Goal: Task Accomplishment & Management: Complete application form

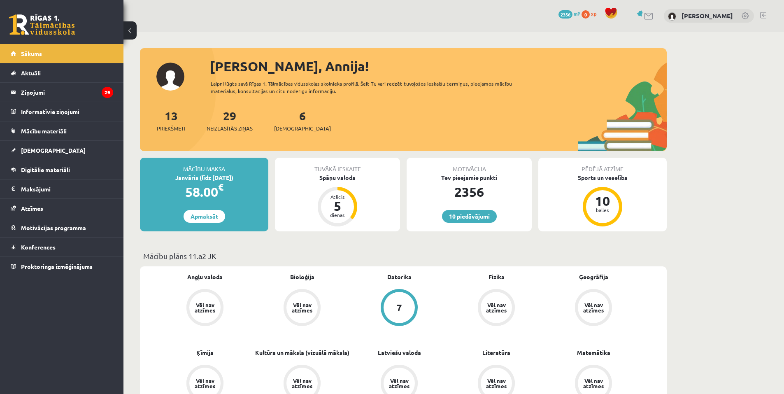
click at [239, 174] on div "Janvāris (līdz 15.01.26)" at bounding box center [204, 177] width 128 height 9
click at [210, 176] on div "Janvāris (līdz 15.01.26)" at bounding box center [204, 177] width 128 height 9
click at [209, 177] on div "Janvāris (līdz [DATE])" at bounding box center [204, 177] width 128 height 9
click at [202, 181] on div "Janvāris (līdz [DATE])" at bounding box center [204, 177] width 128 height 9
click at [202, 181] on div "Janvāris (līdz 15.01.26)" at bounding box center [204, 177] width 128 height 9
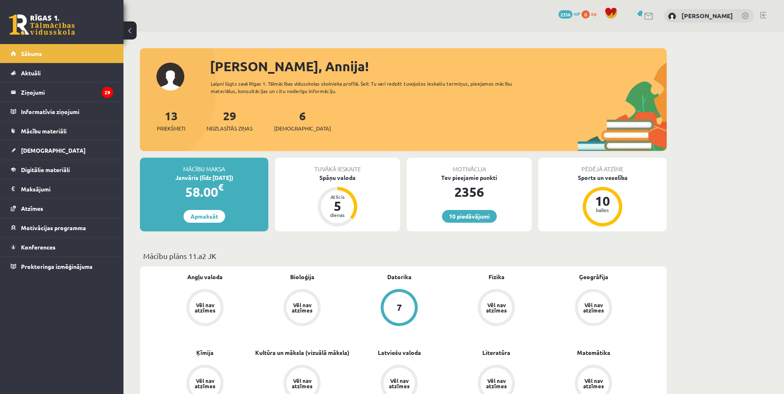
click at [184, 179] on div "Janvāris (līdz 15.01.26)" at bounding box center [204, 177] width 128 height 9
click at [179, 178] on div "Janvāris (līdz 15.01.26)" at bounding box center [204, 177] width 128 height 9
drag, startPoint x: 171, startPoint y: 177, endPoint x: 166, endPoint y: 177, distance: 4.9
click at [167, 177] on div "Janvāris (līdz 15.01.26)" at bounding box center [204, 177] width 128 height 9
click at [161, 177] on div "Janvāris (līdz 15.01.26)" at bounding box center [204, 177] width 128 height 9
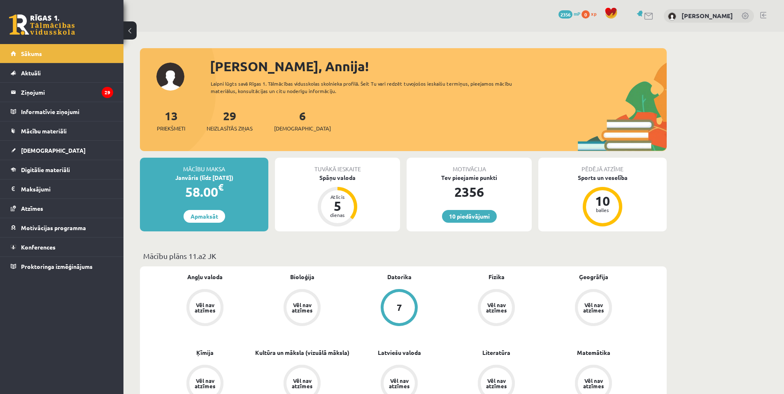
click at [153, 177] on div "Janvāris (līdz 15.01.26)" at bounding box center [204, 177] width 128 height 9
click at [144, 180] on div "Janvāris (līdz 15.01.26)" at bounding box center [204, 177] width 128 height 9
click at [43, 185] on legend "Maksājumi 0" at bounding box center [67, 188] width 92 height 19
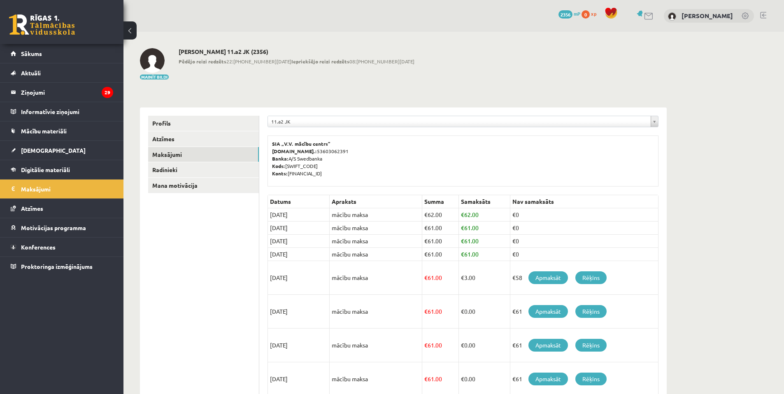
scroll to position [94, 0]
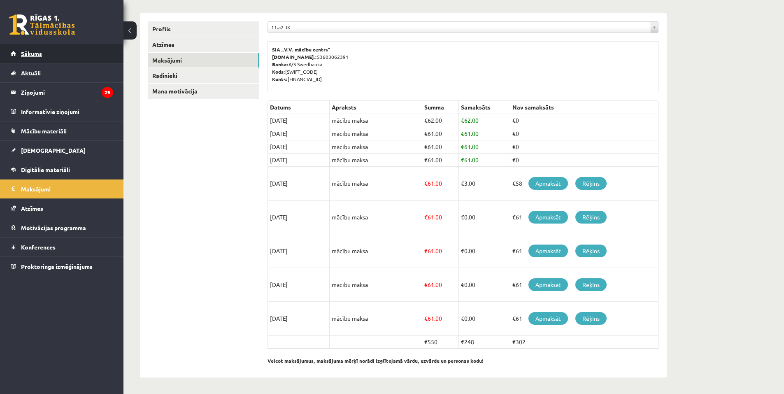
click at [38, 54] on span "Sākums" at bounding box center [31, 53] width 21 height 7
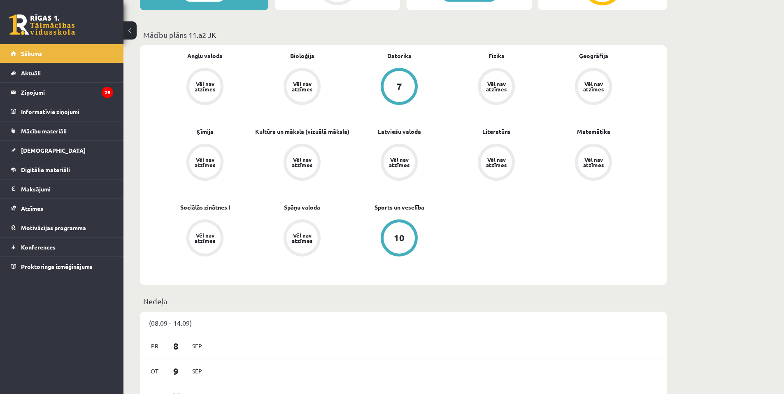
scroll to position [219, 0]
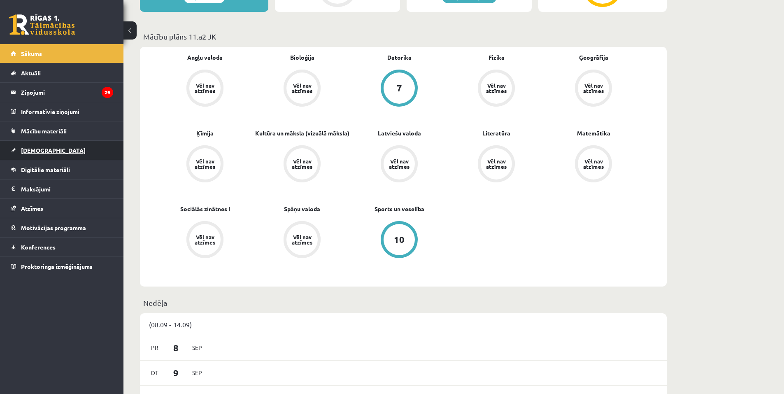
click at [37, 146] on link "[DEMOGRAPHIC_DATA]" at bounding box center [62, 150] width 102 height 19
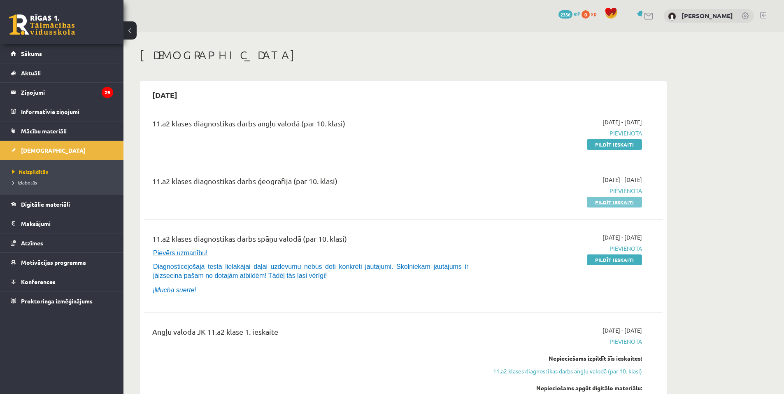
click at [616, 199] on link "Pildīt ieskaiti" at bounding box center [614, 202] width 55 height 11
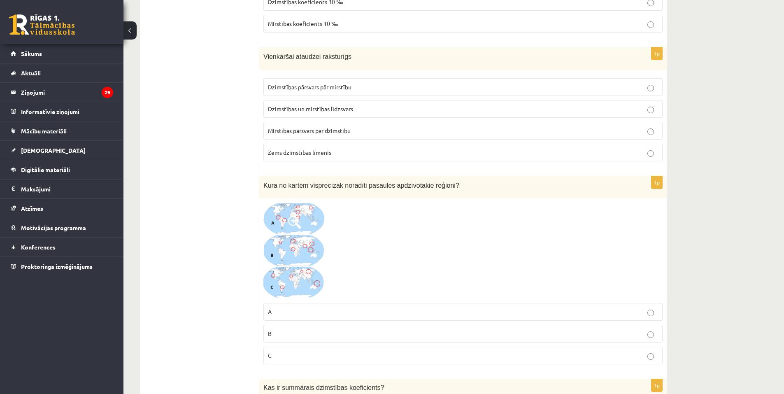
scroll to position [2551, 0]
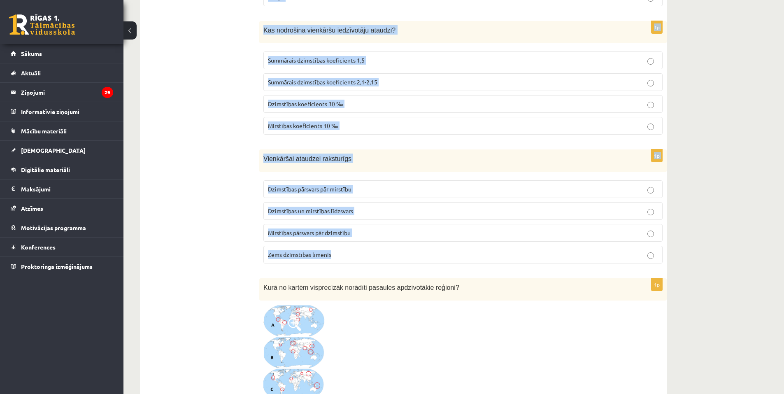
drag, startPoint x: 261, startPoint y: 162, endPoint x: 411, endPoint y: 260, distance: 178.7
copy form "Kuras no minētajām valstīm ir visblīvāk apdzīvotas? Krievija un Austrālija Bang…"
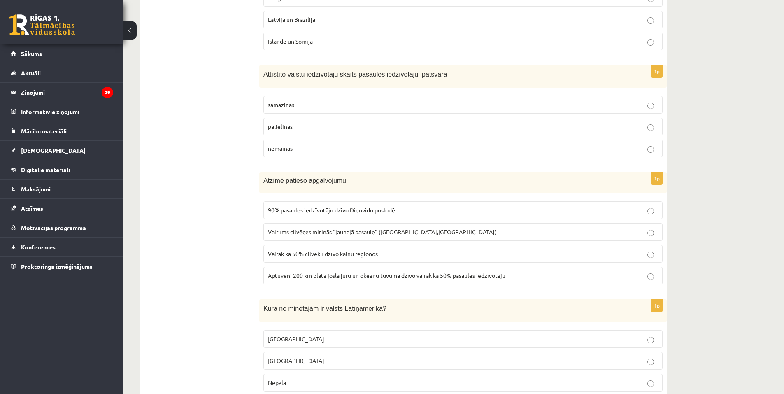
scroll to position [110, 0]
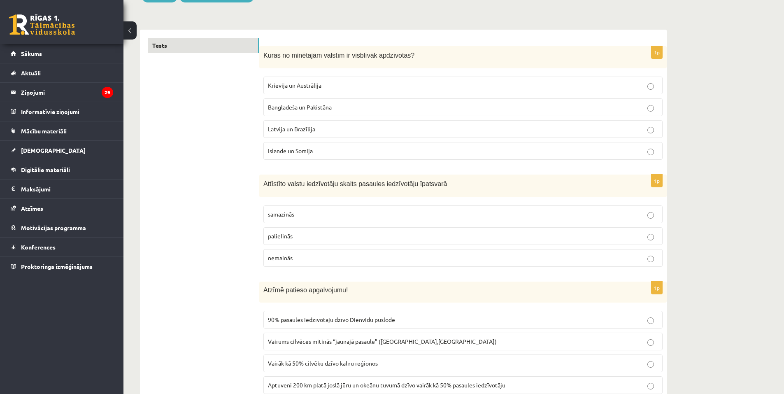
click at [311, 104] on span "Bangladeša un Pakistāna" at bounding box center [300, 106] width 64 height 7
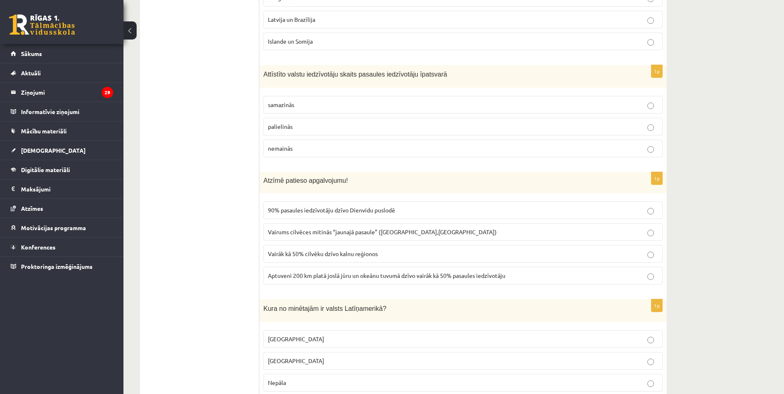
click at [284, 104] on span "samazinās" at bounding box center [281, 104] width 26 height 7
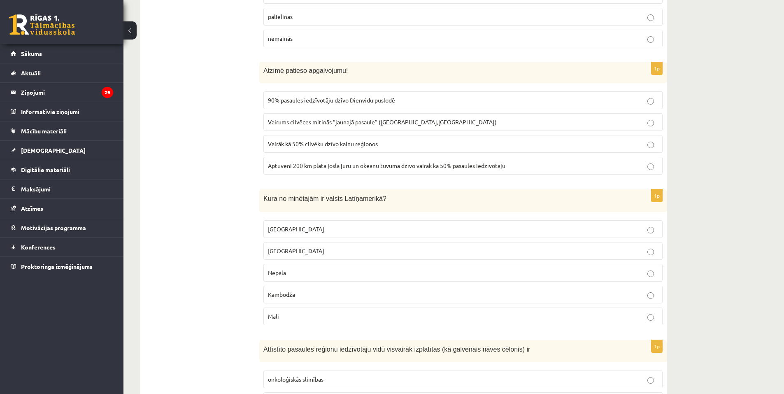
click at [372, 166] on span "Aptuveni 200 km platā joslā jūru un okeānu tuvumā dzīvo vairāk kā 50% pasaules …" at bounding box center [386, 165] width 237 height 7
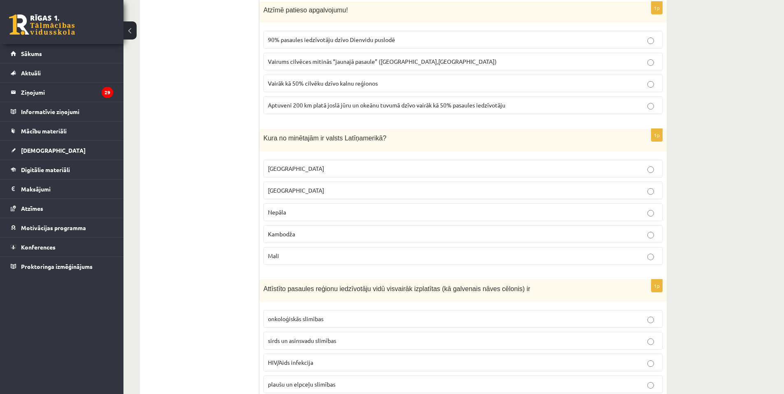
scroll to position [439, 0]
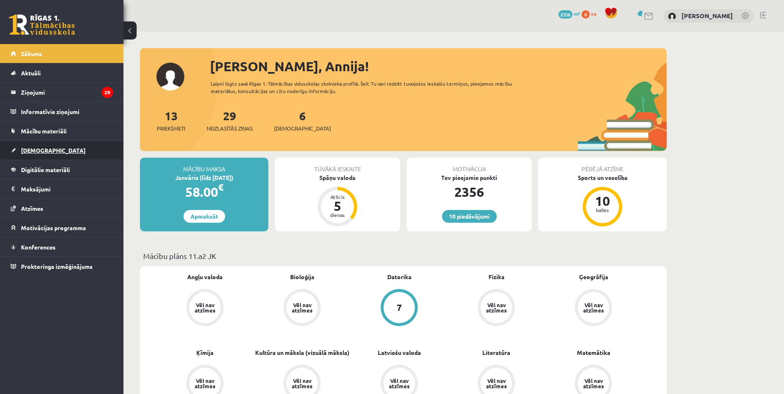
click at [36, 146] on link "[DEMOGRAPHIC_DATA]" at bounding box center [62, 150] width 102 height 19
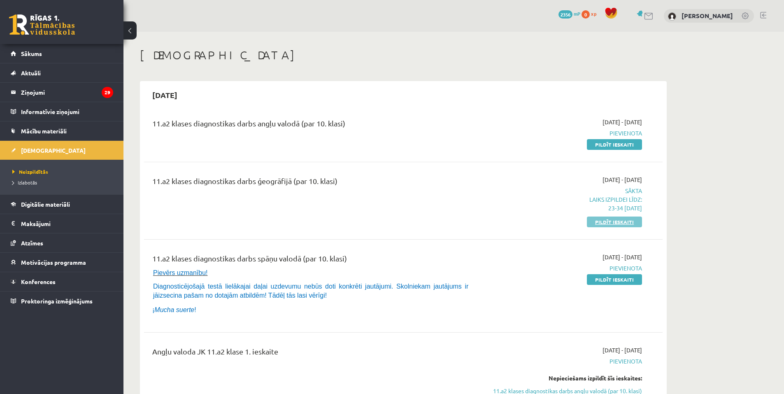
click at [616, 223] on link "Pildīt ieskaiti" at bounding box center [614, 221] width 55 height 11
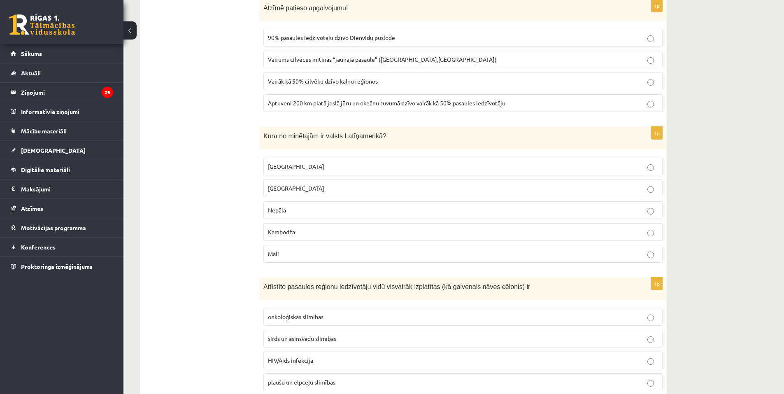
scroll to position [439, 0]
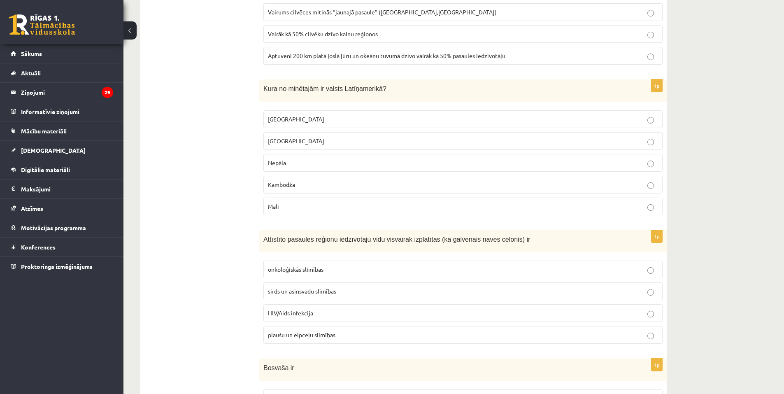
click at [284, 116] on span "Meksika" at bounding box center [296, 118] width 56 height 7
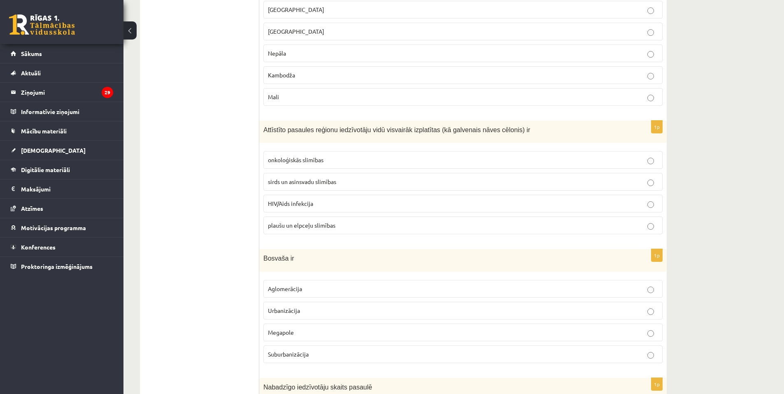
scroll to position [658, 0]
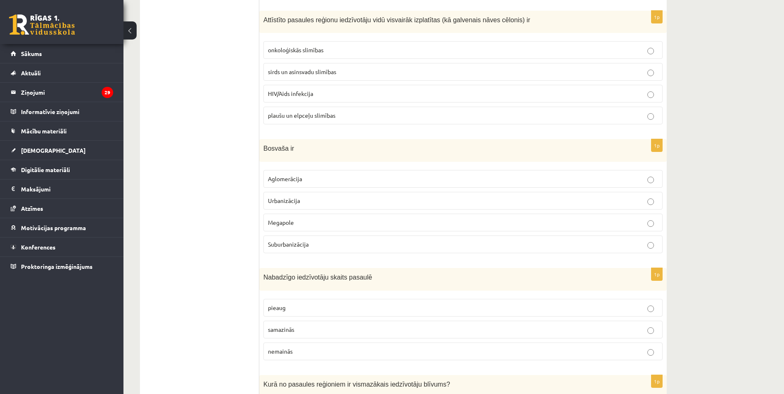
click at [306, 67] on label "sirds un asinsvadu slimības" at bounding box center [462, 72] width 399 height 18
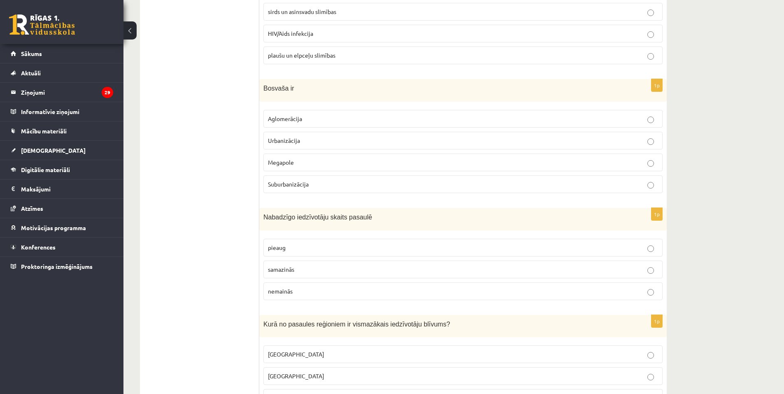
scroll to position [768, 0]
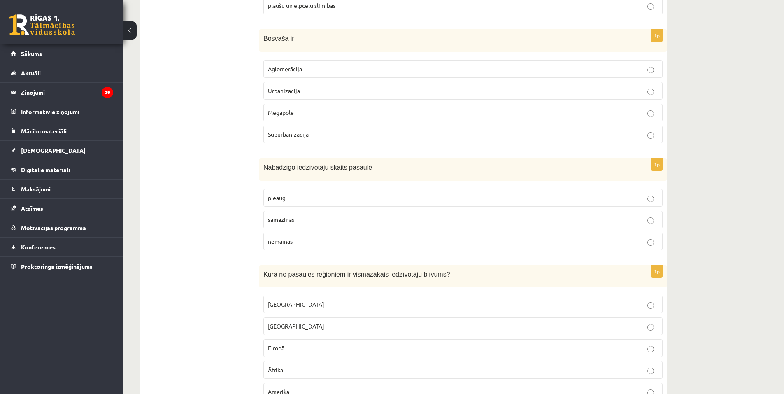
click at [327, 64] on label "Aglomerācija" at bounding box center [462, 69] width 399 height 18
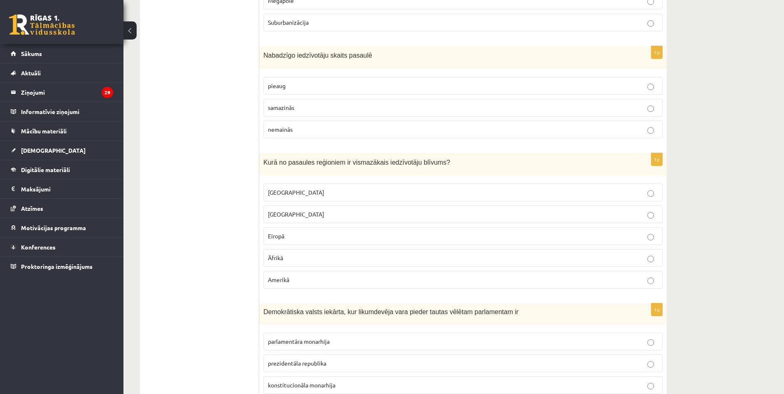
scroll to position [878, 0]
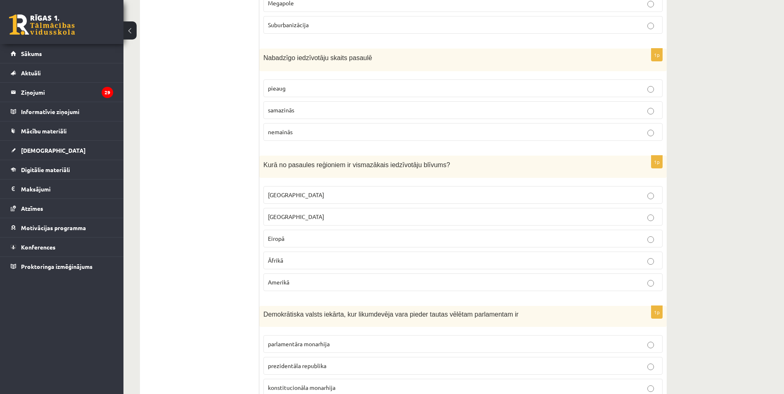
click at [306, 113] on p "samazinās" at bounding box center [463, 110] width 390 height 9
click at [278, 196] on span "Austrālijā" at bounding box center [296, 194] width 56 height 7
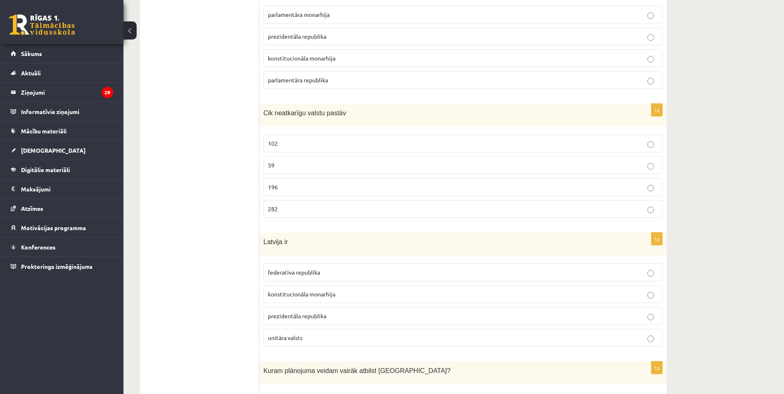
scroll to position [1097, 0]
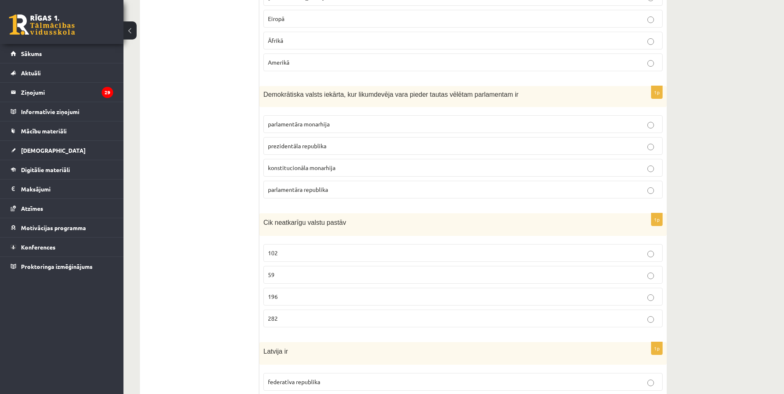
click at [307, 146] on span "prezidentāla republika" at bounding box center [297, 145] width 58 height 7
click at [299, 196] on label "parlamentāra republika" at bounding box center [462, 190] width 399 height 18
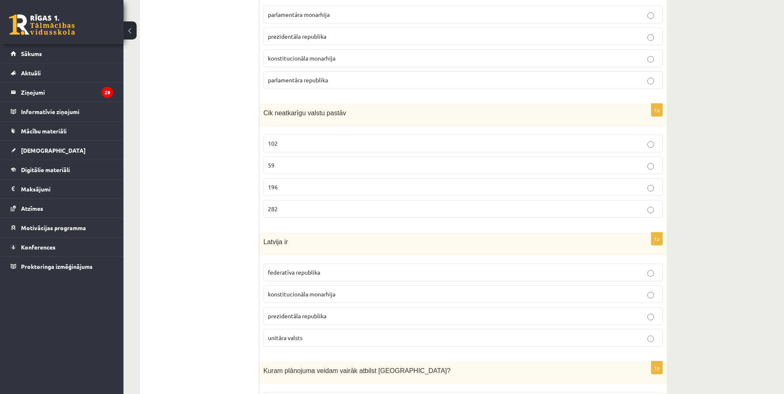
scroll to position [1317, 0]
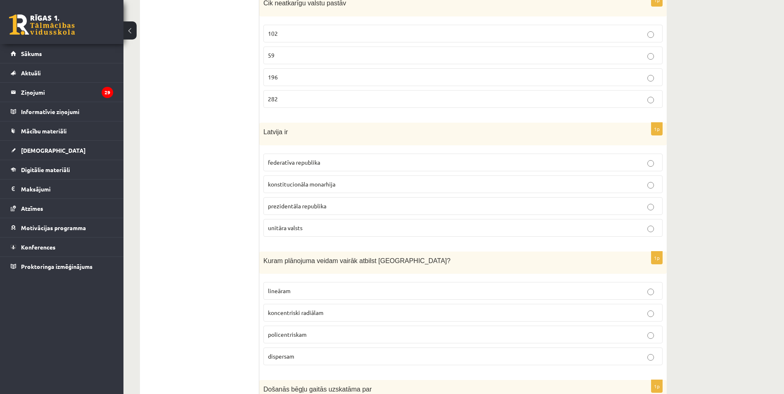
click at [283, 72] on label "196" at bounding box center [462, 77] width 399 height 18
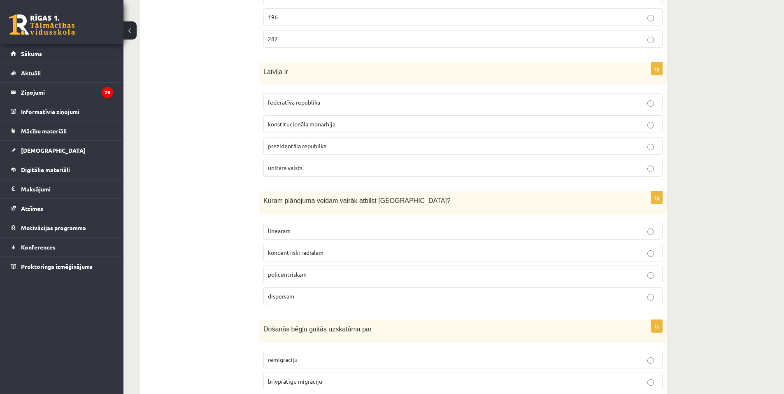
scroll to position [1426, 0]
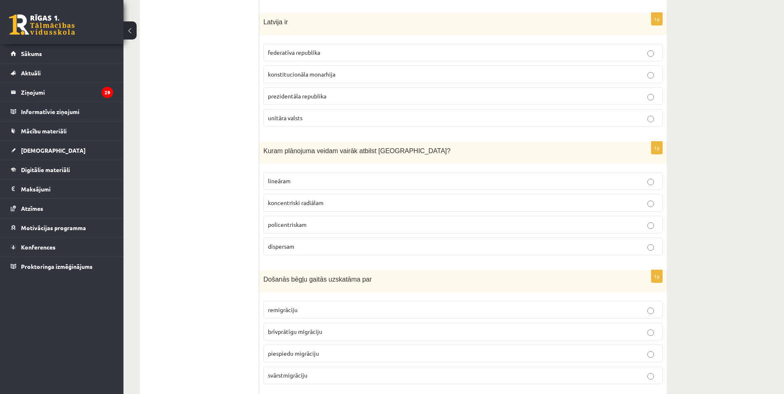
click at [313, 112] on label "unitāra valsts" at bounding box center [462, 118] width 399 height 18
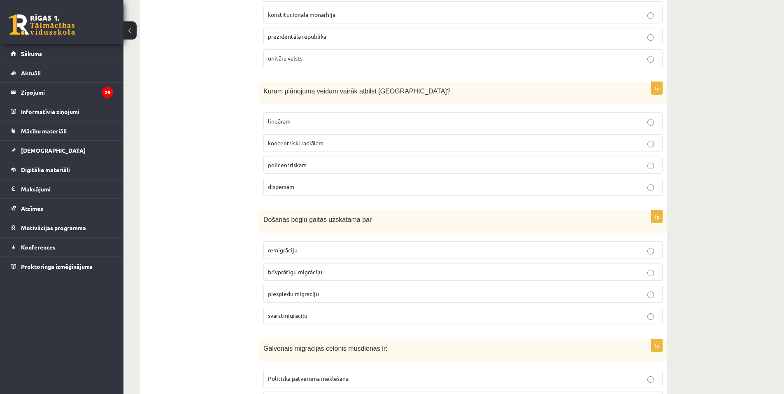
scroll to position [1536, 0]
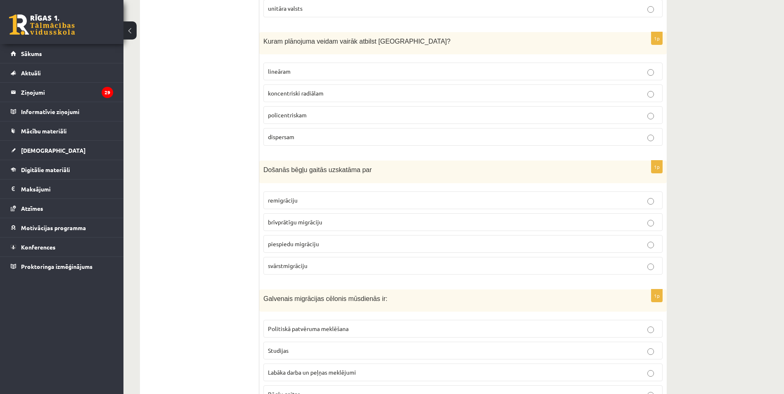
click at [324, 89] on label "koncentriski radiālam" at bounding box center [462, 93] width 399 height 18
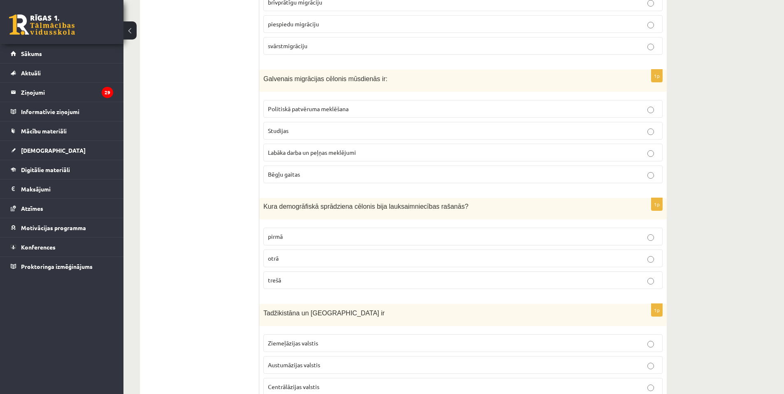
scroll to position [1646, 0]
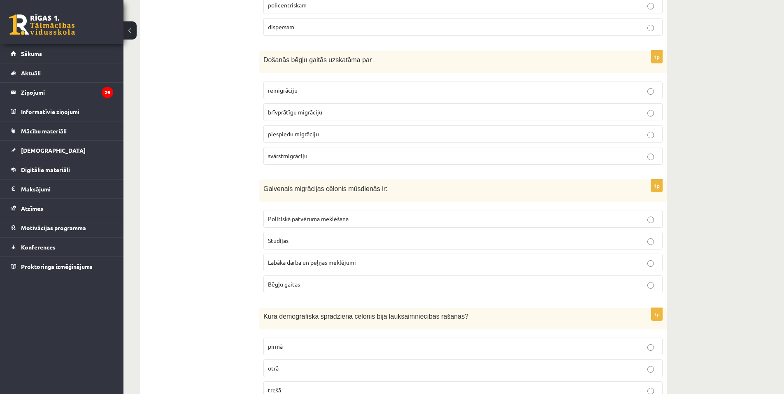
click at [293, 131] on span "piespiedu migrāciju" at bounding box center [293, 133] width 51 height 7
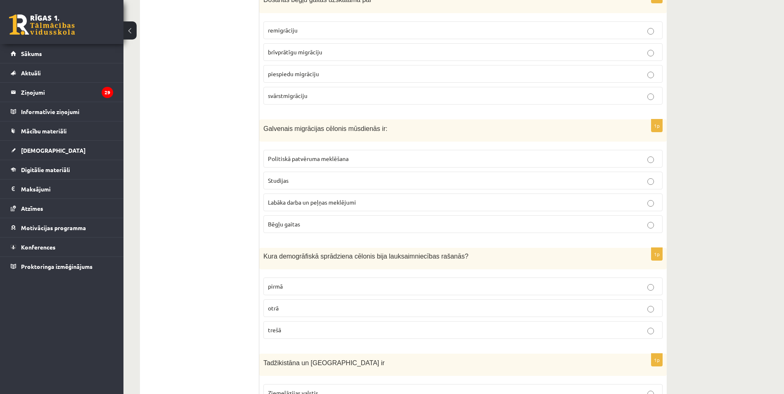
scroll to position [1756, 0]
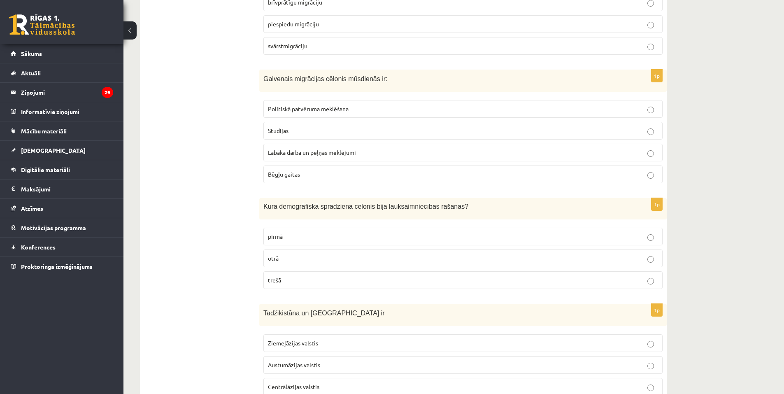
click at [335, 157] on p "Labāka darba un peļņas meklējumi" at bounding box center [463, 152] width 390 height 9
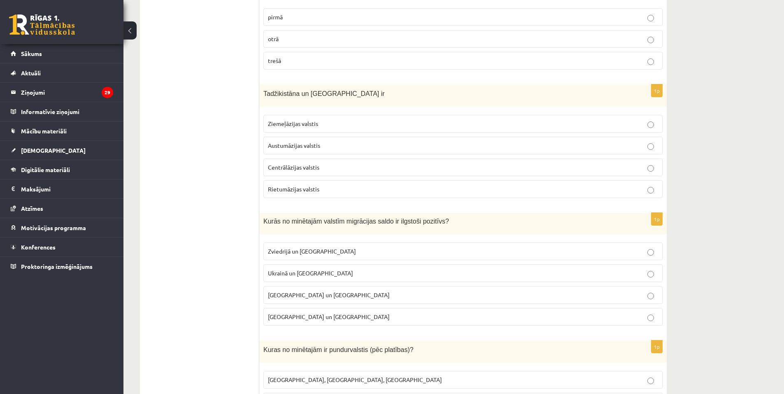
scroll to position [1865, 0]
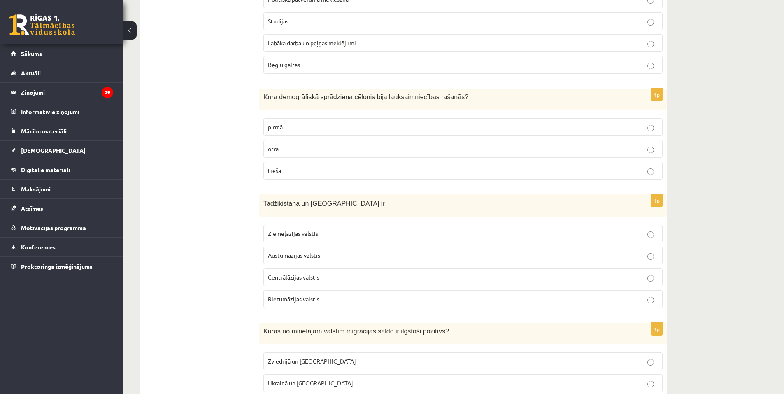
click at [330, 125] on p "pirmā" at bounding box center [463, 127] width 390 height 9
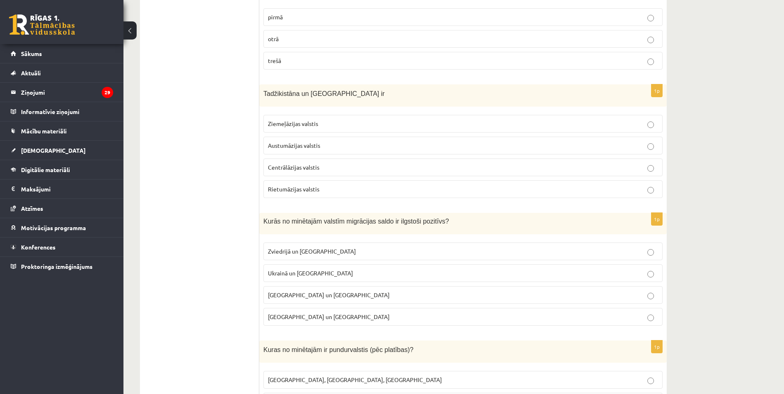
click at [339, 160] on label "Centrālāzijas valstis" at bounding box center [462, 167] width 399 height 18
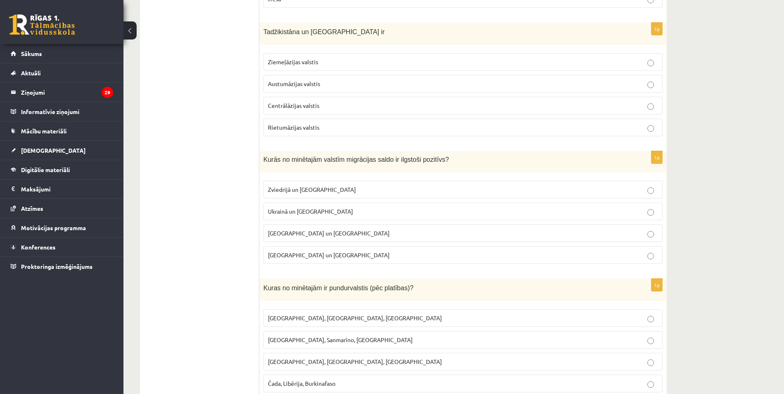
scroll to position [2085, 0]
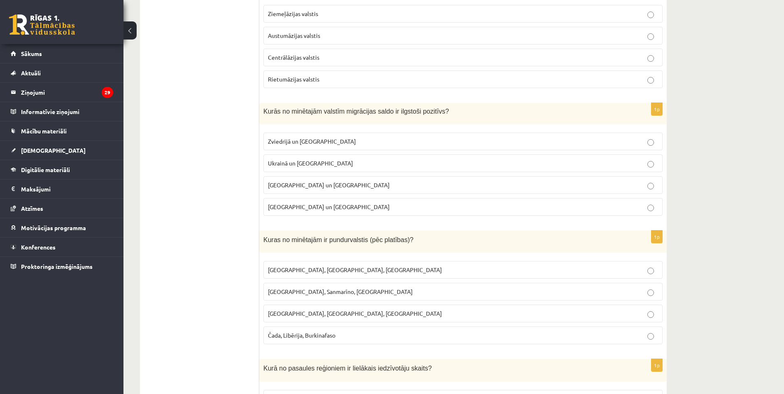
click at [286, 137] on p "Zviedrijā un ASV" at bounding box center [463, 141] width 390 height 9
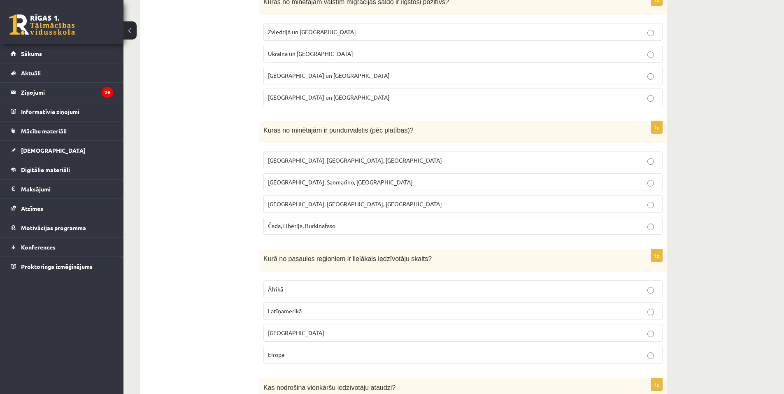
scroll to position [2304, 0]
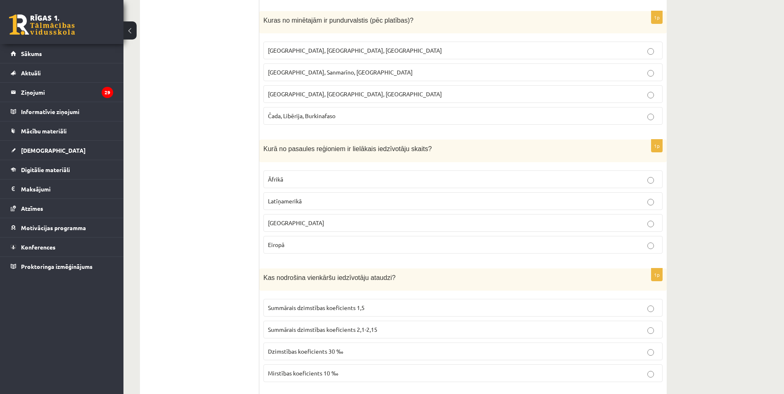
click at [286, 74] on span "Monako, Sanmarīno, Luksemburga" at bounding box center [340, 71] width 145 height 7
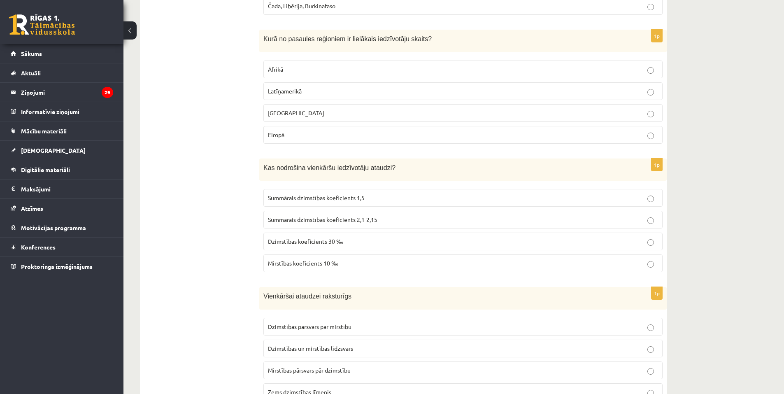
click at [308, 109] on p "Āzijā" at bounding box center [463, 113] width 390 height 9
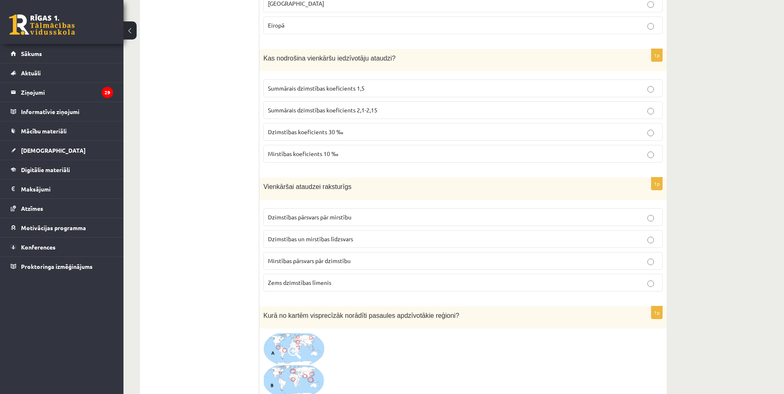
click at [308, 109] on span "Summārais dzimstības koeficients 2,1-2,15" at bounding box center [322, 109] width 109 height 7
click at [355, 88] on span "Summārais dzimstības koeficients 1,5" at bounding box center [316, 87] width 97 height 7
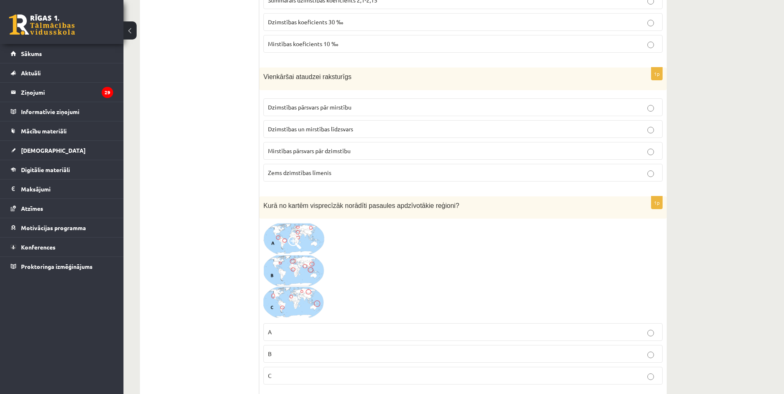
click at [318, 124] on label "Dzimstības un mirstības līdzsvars" at bounding box center [462, 129] width 399 height 18
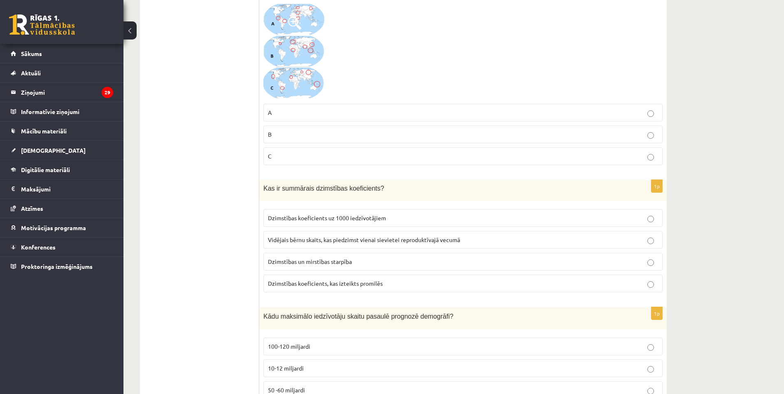
scroll to position [2743, 0]
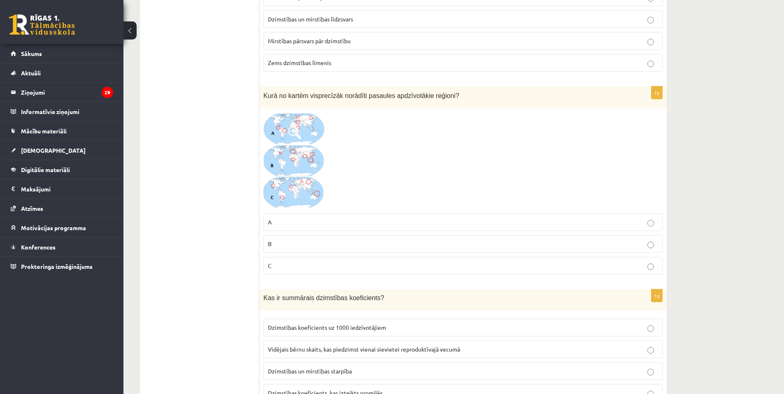
click at [316, 133] on img at bounding box center [294, 161] width 62 height 96
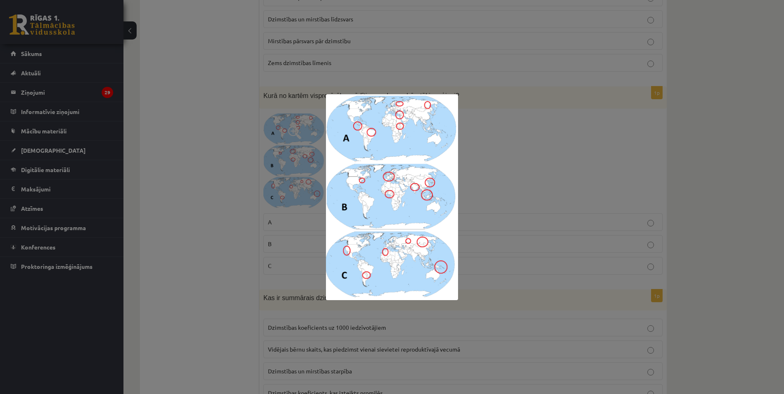
click at [473, 132] on div at bounding box center [392, 197] width 784 height 394
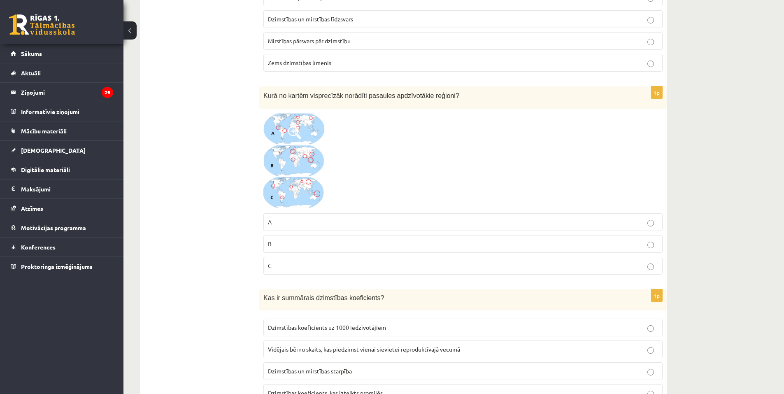
click at [303, 144] on img at bounding box center [294, 161] width 62 height 96
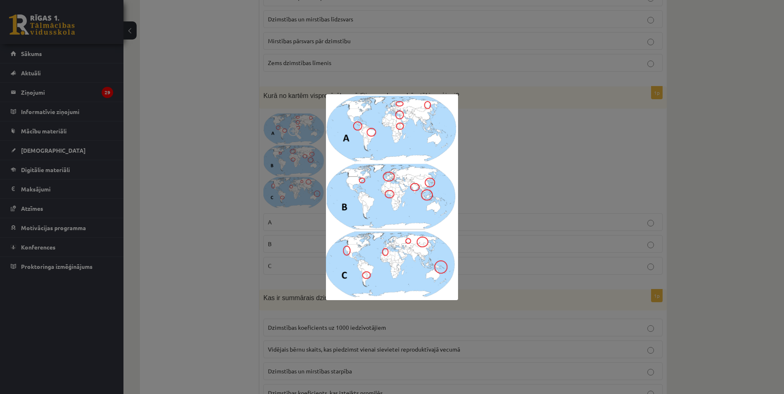
click at [389, 138] on img at bounding box center [392, 197] width 132 height 206
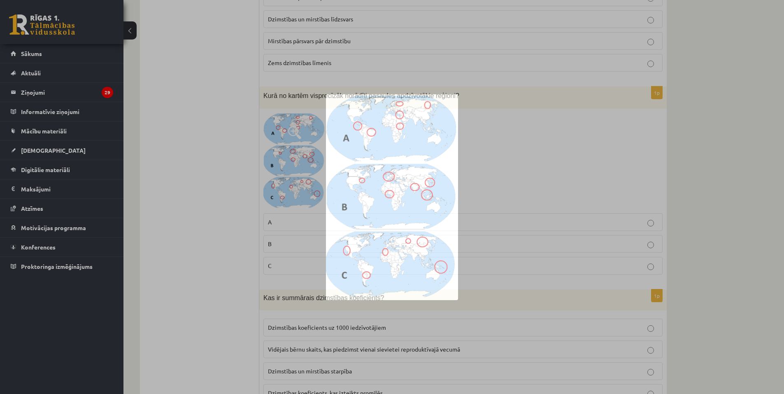
click at [390, 138] on img at bounding box center [392, 197] width 132 height 206
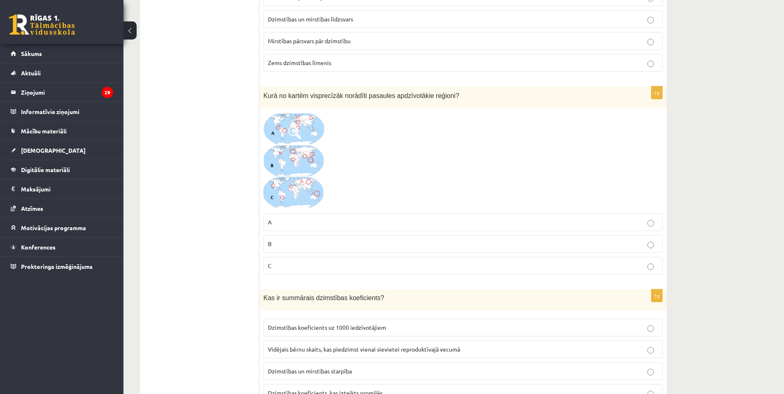
click at [315, 148] on img at bounding box center [294, 161] width 62 height 96
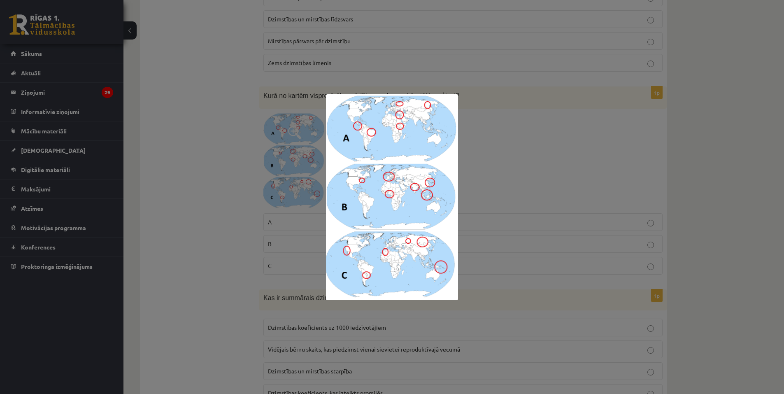
click at [305, 172] on div at bounding box center [392, 197] width 784 height 394
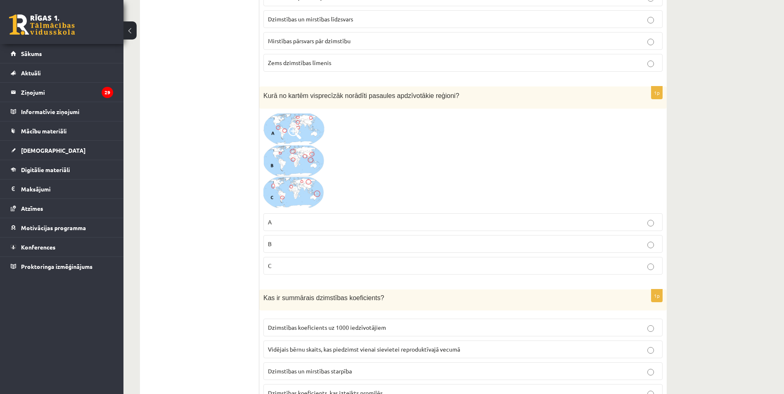
click at [300, 260] on label "C" at bounding box center [462, 266] width 399 height 18
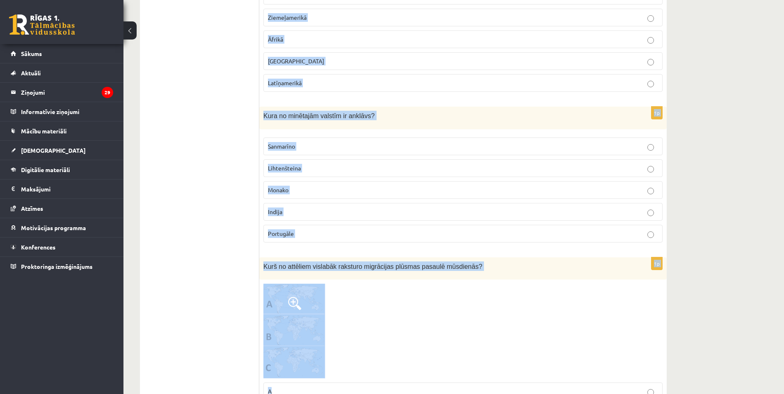
scroll to position [3608, 0]
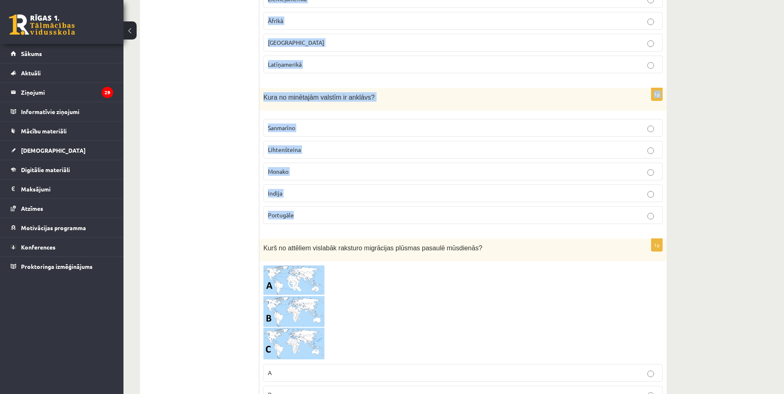
drag, startPoint x: 260, startPoint y: 76, endPoint x: 492, endPoint y: 214, distance: 269.0
copy form "Kas ir summārais dzimstības koeficients? Dzimstības koeficients uz 1000 iedzīvo…"
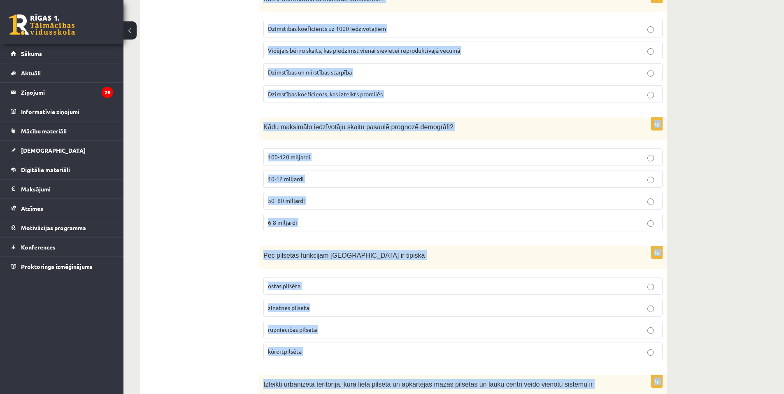
scroll to position [2921, 0]
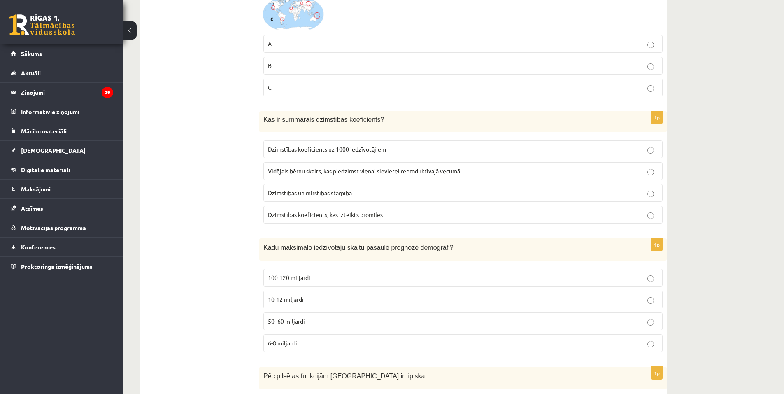
click at [311, 165] on label "Vidējais bērnu skaits, kas piedzimst vienai sievietei reproduktīvajā vecumā" at bounding box center [462, 171] width 399 height 18
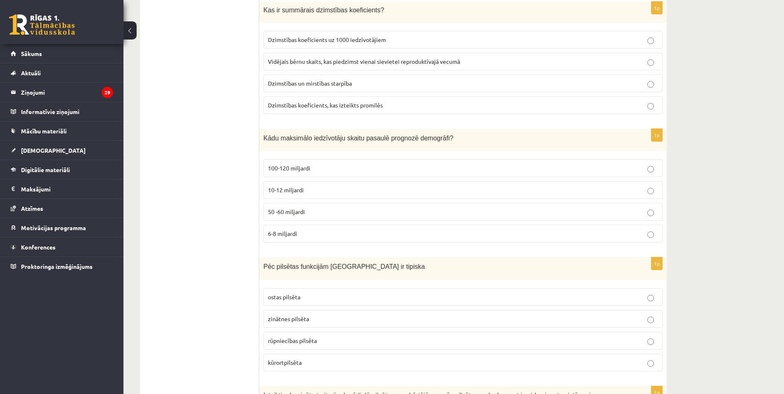
scroll to position [3141, 0]
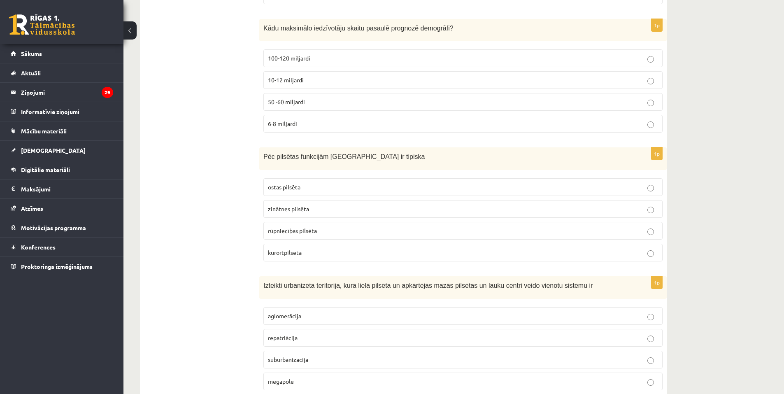
click at [305, 77] on p "10-12 miljardi" at bounding box center [463, 80] width 390 height 9
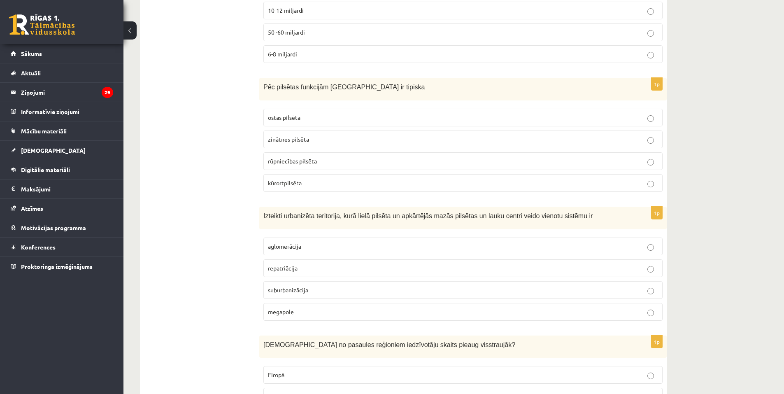
scroll to position [3250, 0]
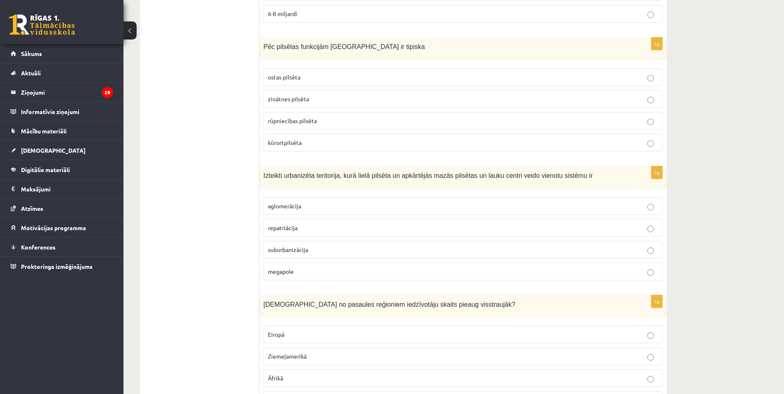
click at [270, 134] on label "kūrortpilsēta" at bounding box center [462, 143] width 399 height 18
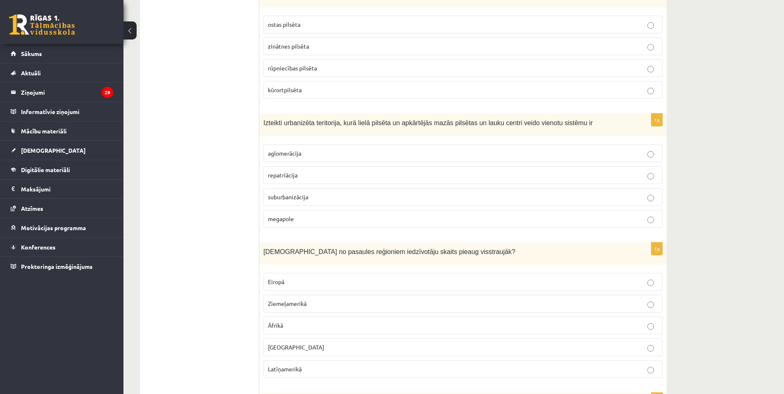
scroll to position [3360, 0]
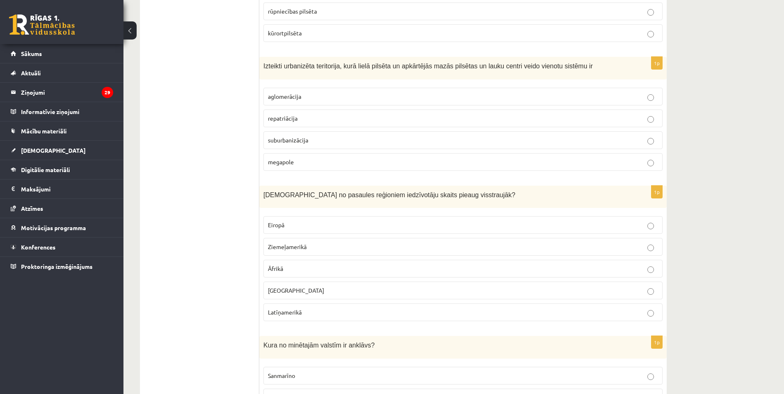
click at [298, 165] on p "megapole" at bounding box center [463, 162] width 390 height 9
click at [297, 140] on span "suburbanizācija" at bounding box center [288, 139] width 40 height 7
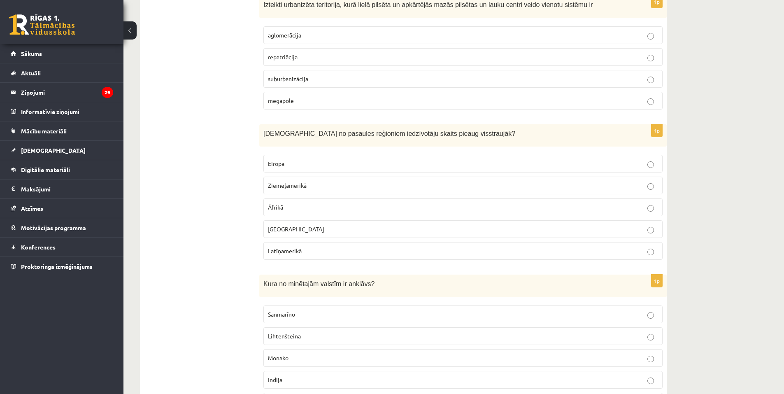
scroll to position [3470, 0]
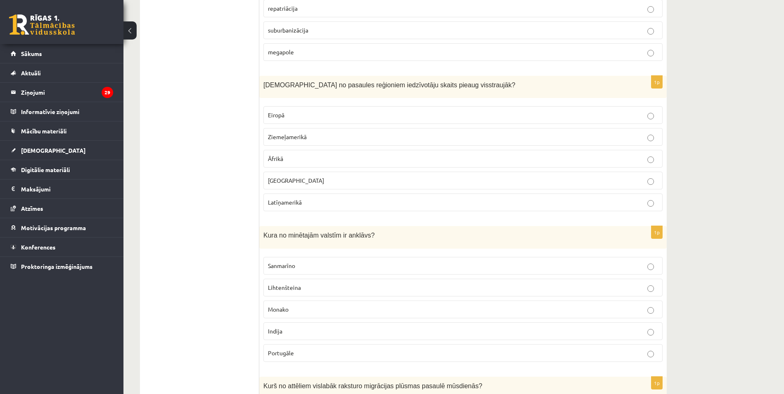
click at [298, 160] on p "Āfrikā" at bounding box center [463, 158] width 390 height 9
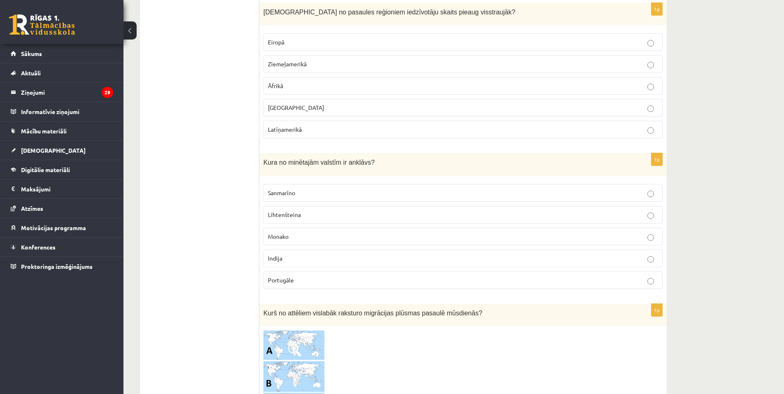
scroll to position [3580, 0]
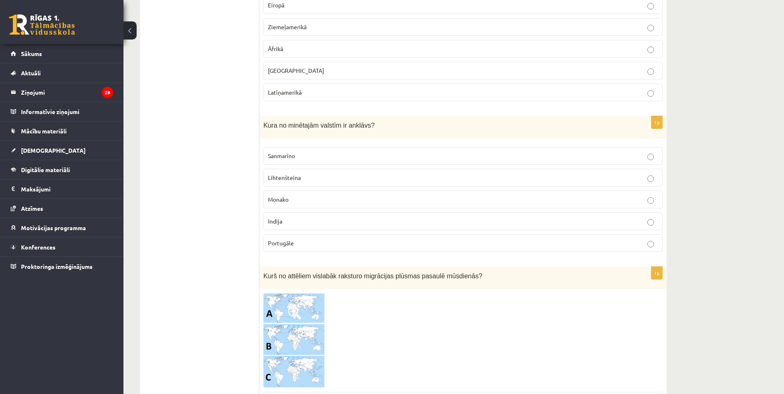
click at [286, 160] on p "Sanmarīno" at bounding box center [463, 155] width 390 height 9
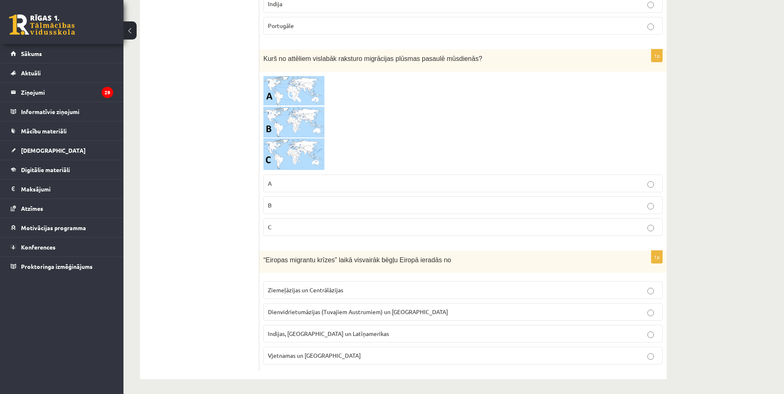
scroll to position [3799, 0]
click at [278, 113] on img at bounding box center [294, 121] width 62 height 95
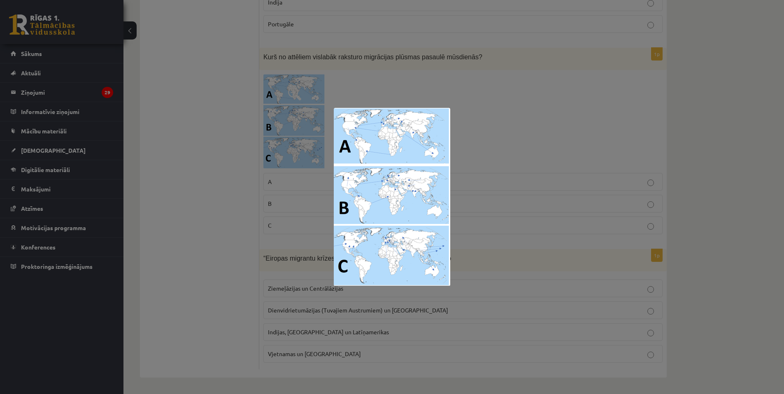
click at [233, 141] on div at bounding box center [392, 197] width 784 height 394
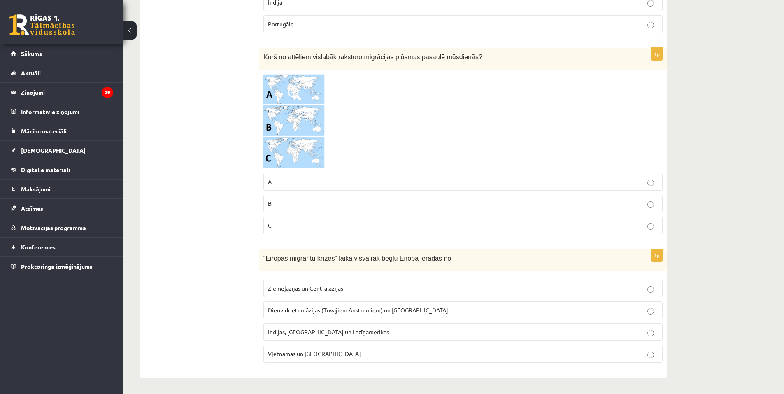
drag, startPoint x: 288, startPoint y: 62, endPoint x: 265, endPoint y: 66, distance: 23.4
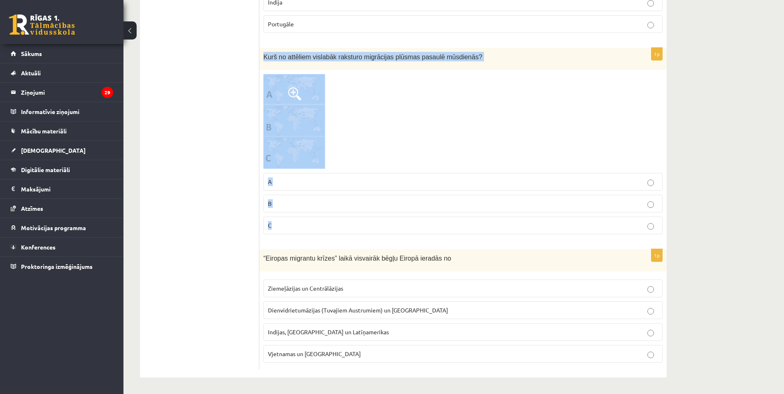
drag, startPoint x: 262, startPoint y: 53, endPoint x: 384, endPoint y: 221, distance: 207.4
click at [384, 221] on div "1p Kurš no attēliem vislabāk raksturo migrācijas plūsmas pasaulē mūsdienās? A B…" at bounding box center [462, 144] width 407 height 193
copy div "Kurš no attēliem vislabāk raksturo migrācijas plūsmas pasaulē mūsdienās? A B C"
click at [349, 113] on div at bounding box center [462, 121] width 399 height 95
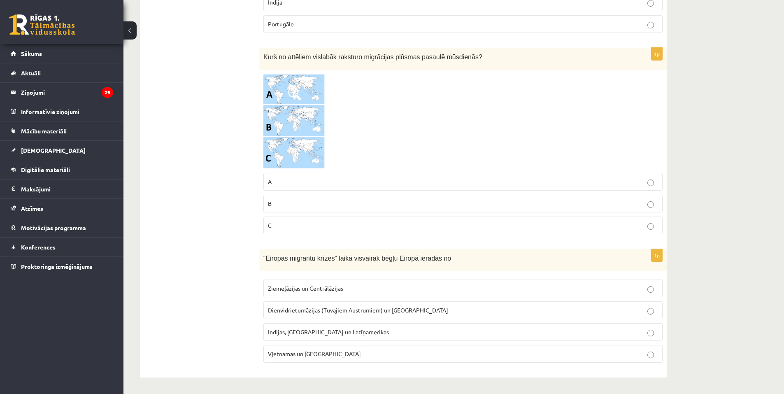
click at [307, 114] on img at bounding box center [294, 121] width 62 height 95
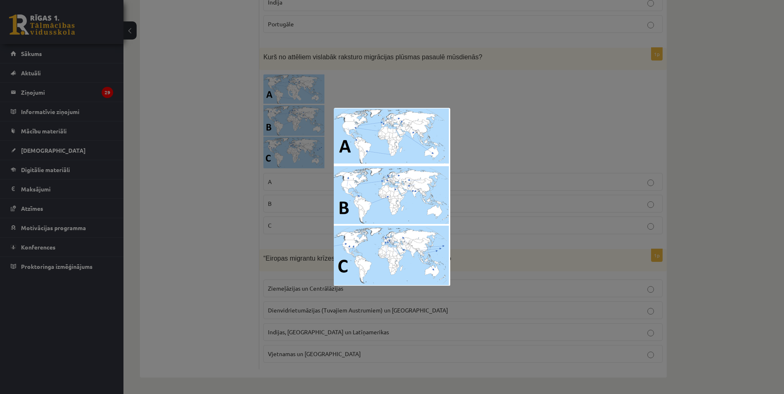
drag, startPoint x: 523, startPoint y: 114, endPoint x: 462, endPoint y: 143, distance: 67.7
click at [522, 114] on div at bounding box center [392, 197] width 784 height 394
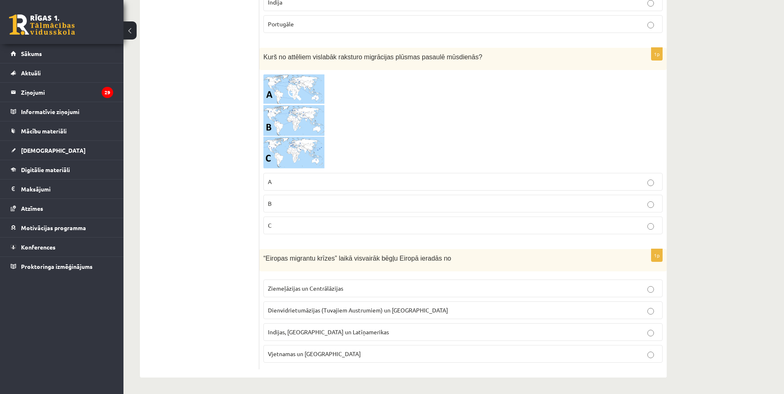
click at [374, 183] on p "A" at bounding box center [463, 181] width 390 height 9
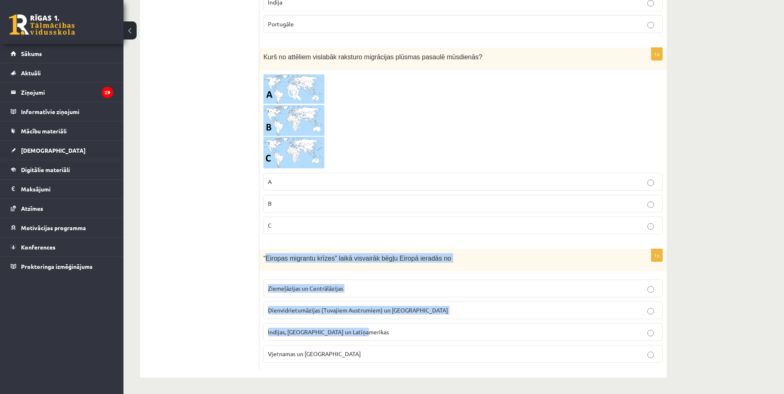
drag, startPoint x: 266, startPoint y: 251, endPoint x: 405, endPoint y: 332, distance: 161.3
click at [405, 332] on div "1p “Eiropas migrantu krīzes” laikā visvairāk bēgļu Eiropā ieradās no Ziemeļāzij…" at bounding box center [462, 309] width 407 height 121
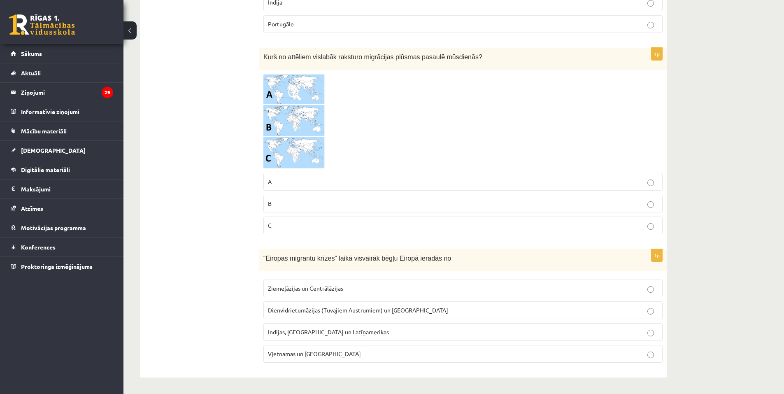
drag, startPoint x: 195, startPoint y: 221, endPoint x: 252, endPoint y: 242, distance: 60.5
click at [308, 330] on span "Indijas, Pakistānas un Latīņamerikas" at bounding box center [328, 331] width 121 height 7
click at [349, 313] on span "Dienvidrietumāzijas (Tuvajiem Austrumiem) un Āfrikas" at bounding box center [358, 309] width 180 height 7
click at [321, 330] on span "Indijas, Pakistānas un Latīņamerikas" at bounding box center [328, 331] width 121 height 7
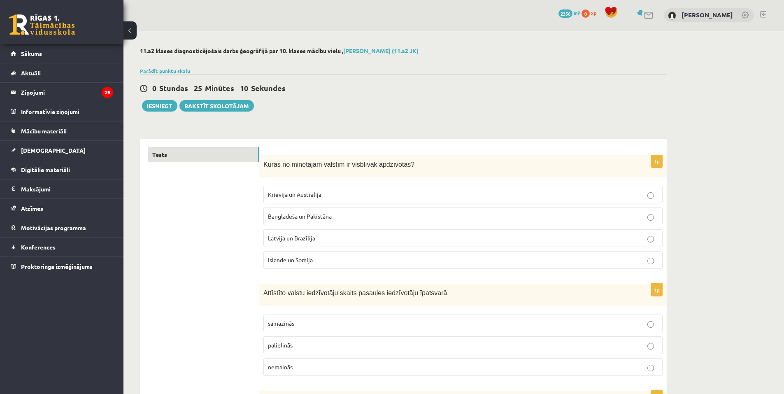
scroll to position [0, 0]
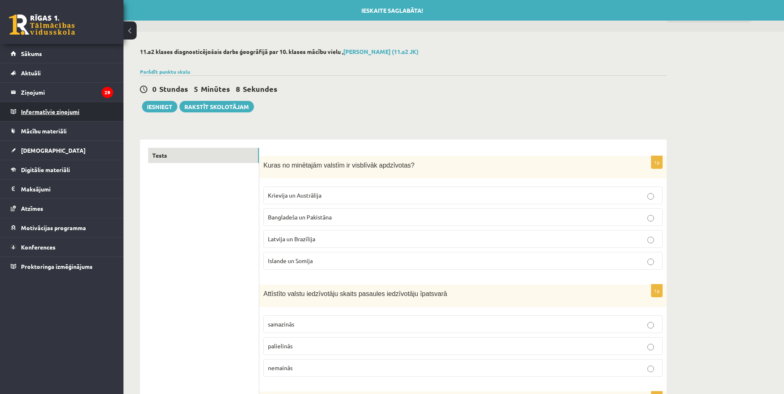
drag, startPoint x: 0, startPoint y: 46, endPoint x: 92, endPoint y: 118, distance: 117.0
click at [92, 118] on ul "Sākums Aktuāli Kā mācīties eSKOLĀ Kontakti Normatīvie akti Online konsultācijas…" at bounding box center [61, 160] width 123 height 232
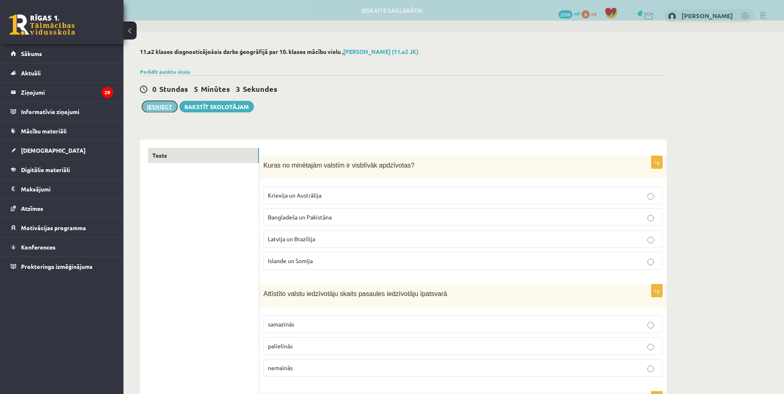
click at [153, 109] on button "Iesniegt" at bounding box center [159, 107] width 35 height 12
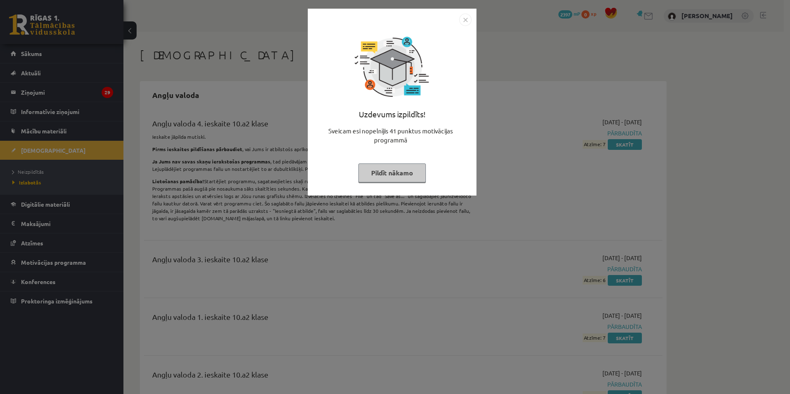
click at [400, 174] on button "Pildīt nākamo" at bounding box center [391, 172] width 67 height 19
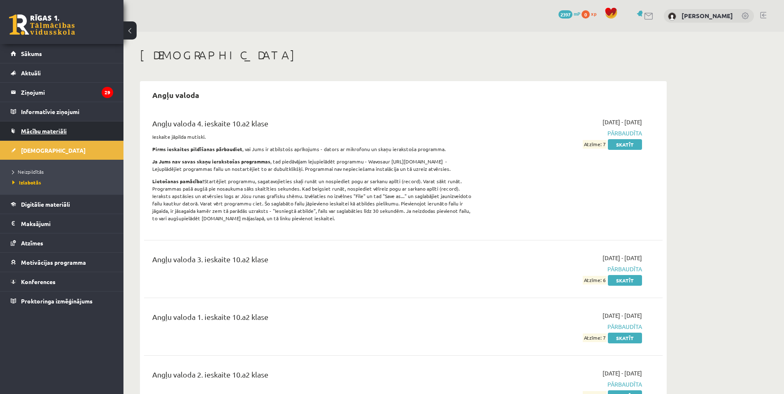
click at [81, 128] on link "Mācību materiāli" at bounding box center [62, 130] width 102 height 19
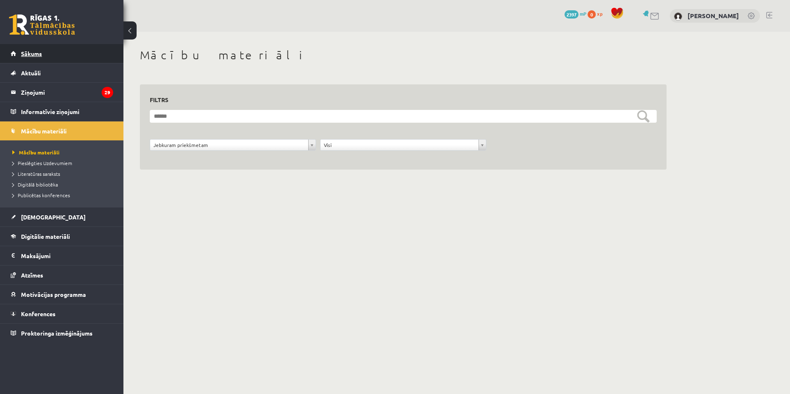
click at [65, 52] on link "Sākums" at bounding box center [62, 53] width 102 height 19
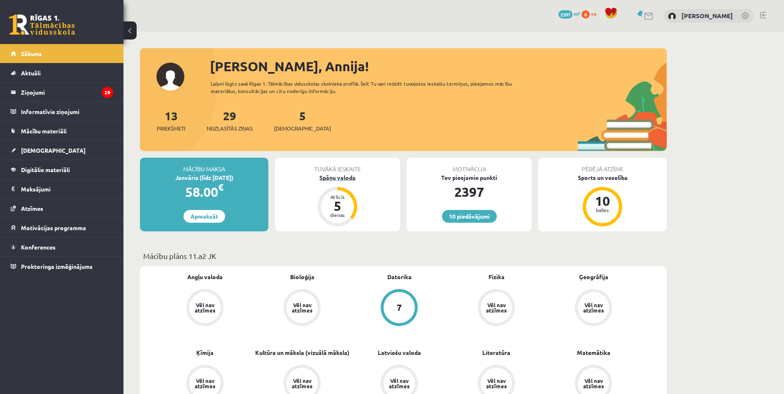
click at [352, 176] on div "Spāņu valoda" at bounding box center [337, 177] width 125 height 9
